Goal: Book appointment/travel/reservation

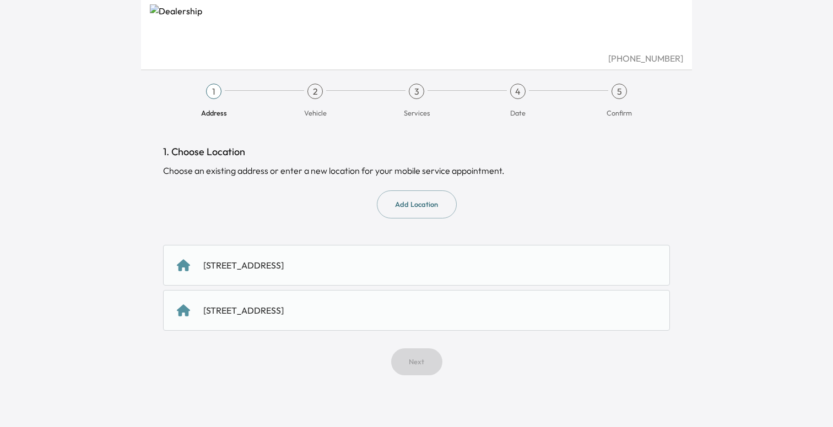
click at [284, 259] on div "[STREET_ADDRESS]" at bounding box center [243, 265] width 80 height 13
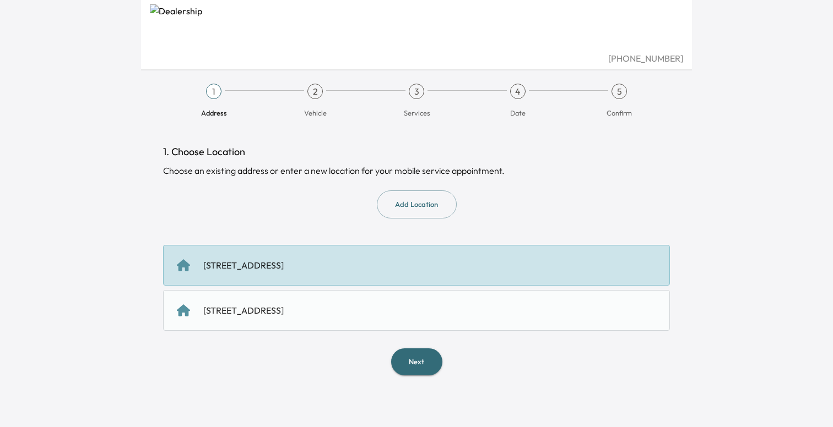
click at [412, 358] on button "Next" at bounding box center [416, 362] width 51 height 27
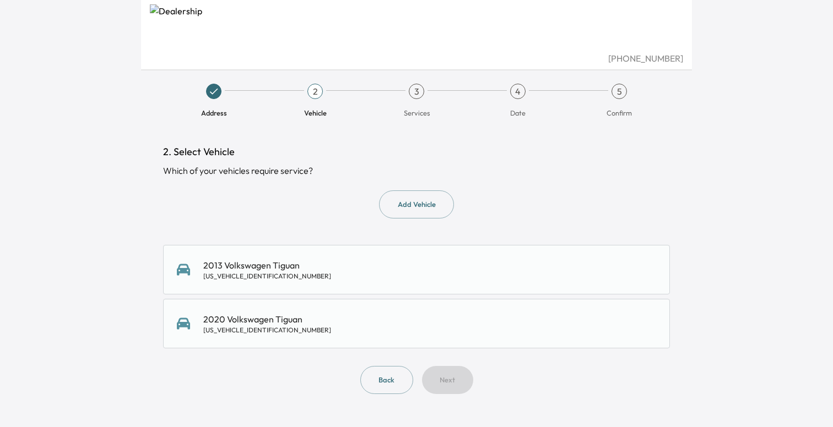
click at [325, 255] on div "2013 Volkswagen Tiguan [US_VEHICLE_IDENTIFICATION_NUMBER]" at bounding box center [416, 270] width 507 height 50
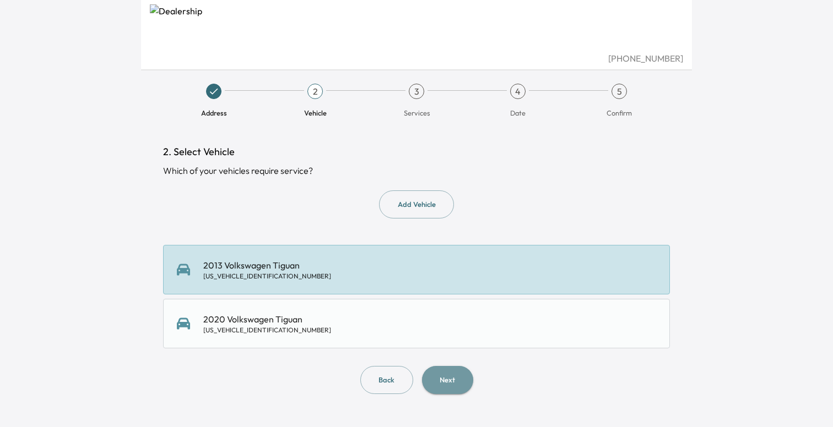
click at [445, 379] on button "Next" at bounding box center [447, 380] width 51 height 28
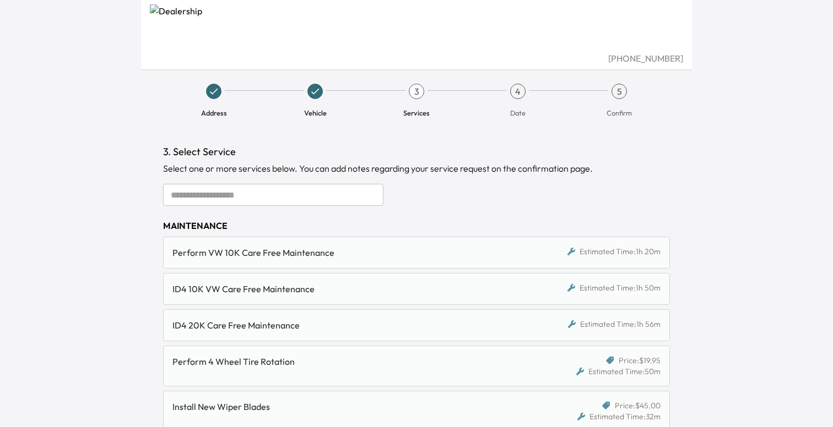
click at [287, 202] on input "text" at bounding box center [273, 195] width 220 height 22
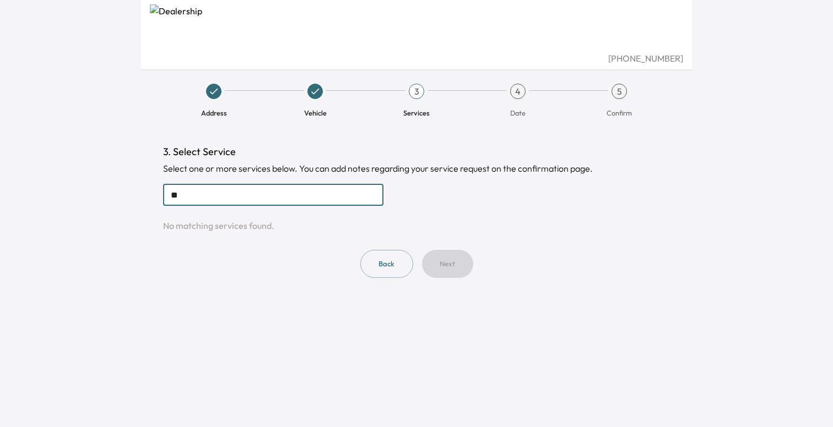
type input "*"
